Goal: Information Seeking & Learning: Learn about a topic

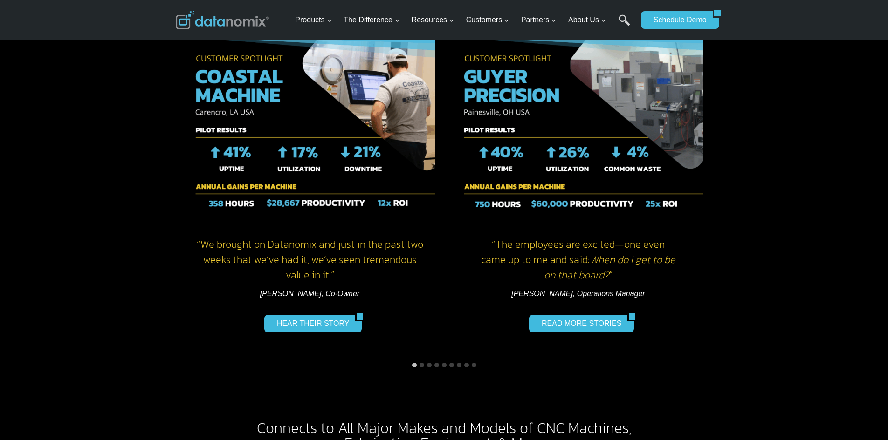
scroll to position [1305, 0]
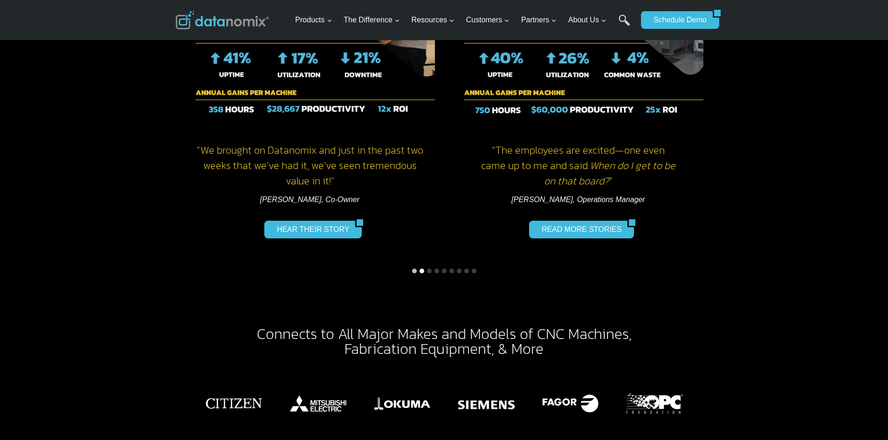
click at [419, 269] on button "Go to slide 2" at bounding box center [421, 271] width 5 height 5
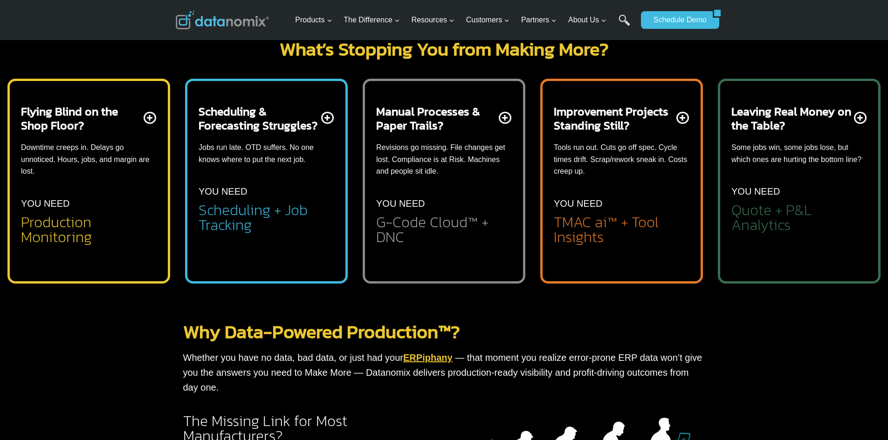
scroll to position [326, 0]
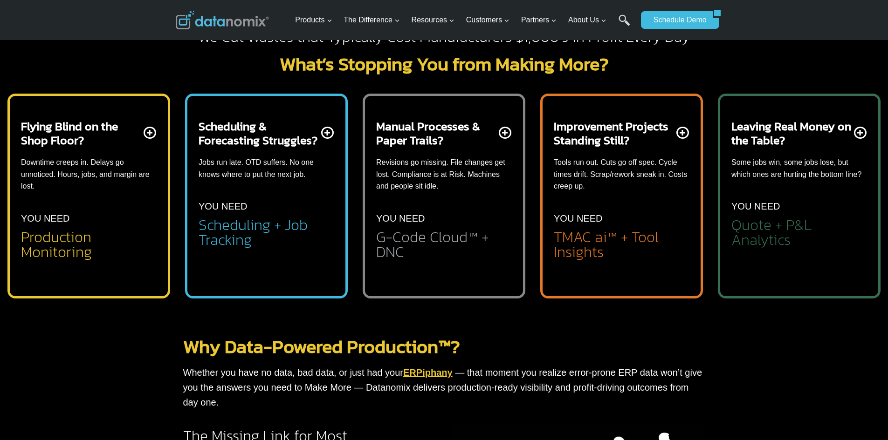
click at [308, 267] on li "Real-time schedule with On-Time Delivery predictions" at bounding box center [273, 276] width 121 height 27
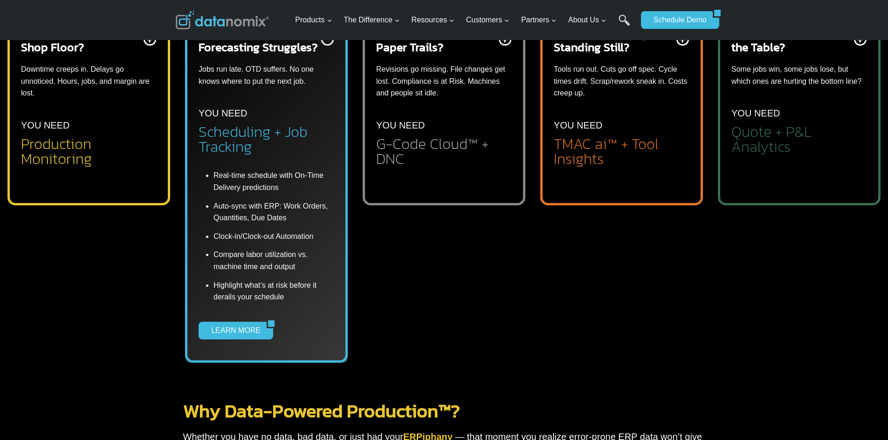
scroll to position [373, 0]
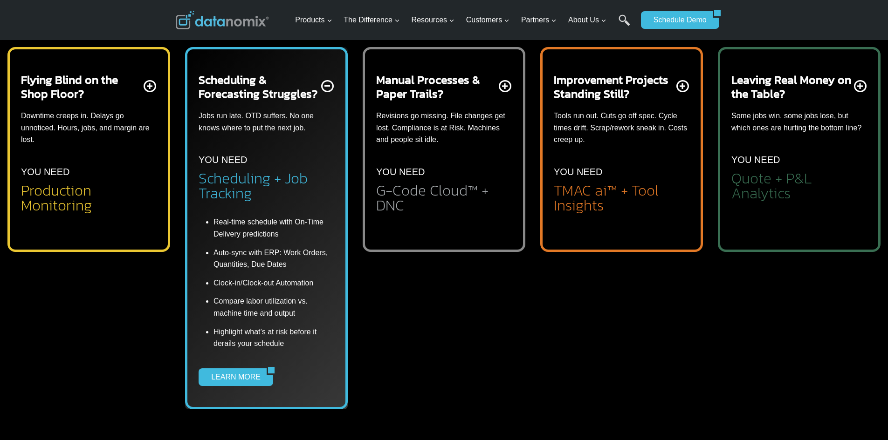
click at [778, 179] on h2 "Quote + P&L Analytics" at bounding box center [799, 186] width 136 height 30
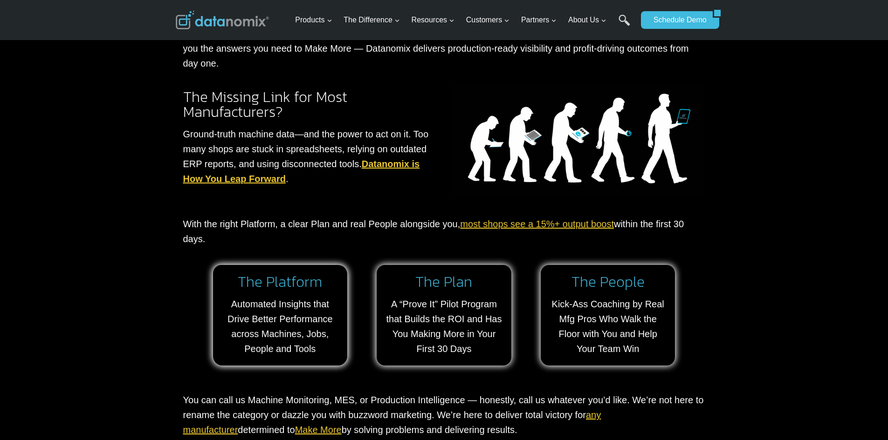
scroll to position [885, 0]
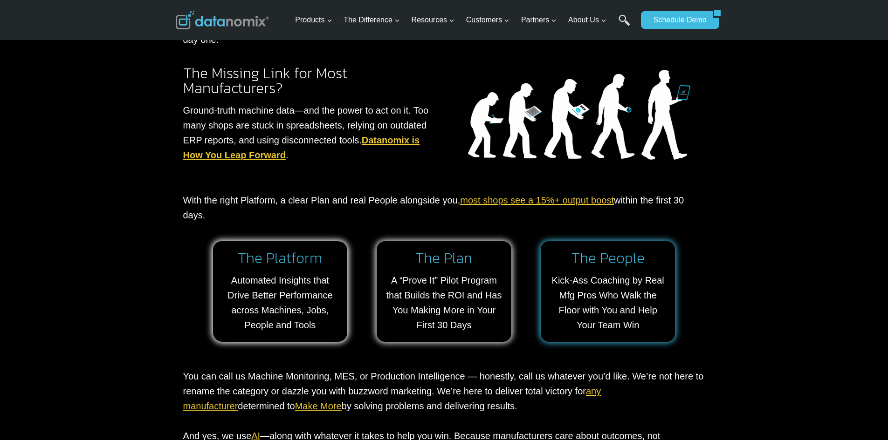
click at [579, 263] on link at bounding box center [608, 291] width 135 height 101
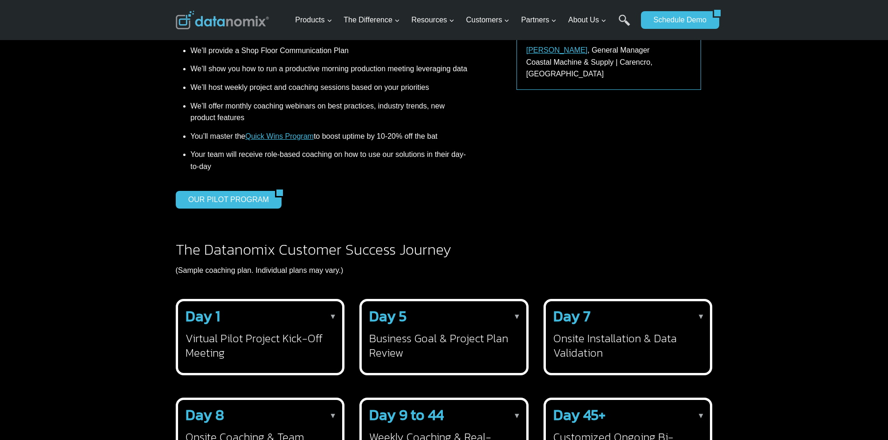
scroll to position [1165, 0]
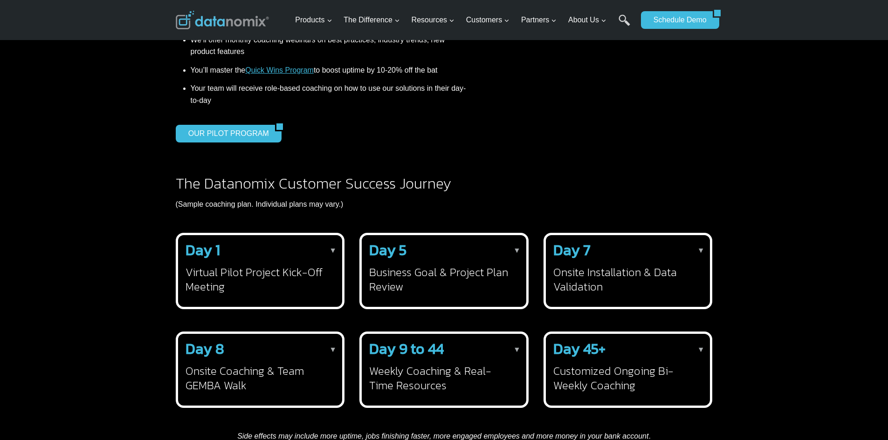
click at [464, 277] on h3 "Business Goal & Project Plan Review" at bounding box center [442, 279] width 146 height 29
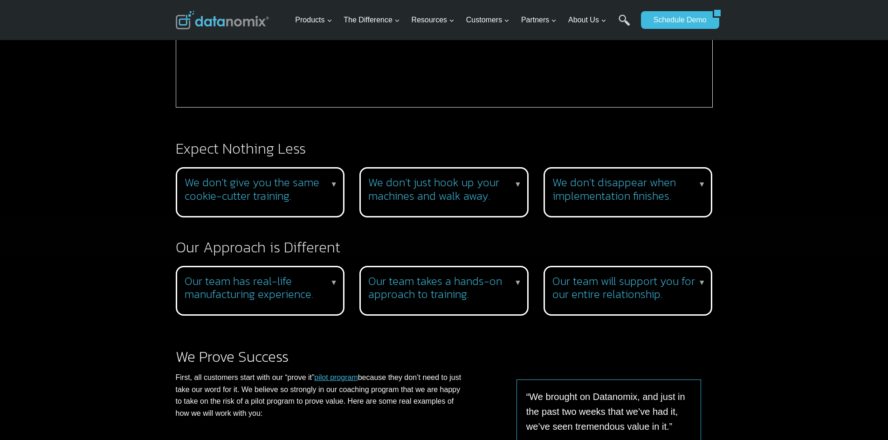
scroll to position [746, 0]
